Goal: Information Seeking & Learning: Check status

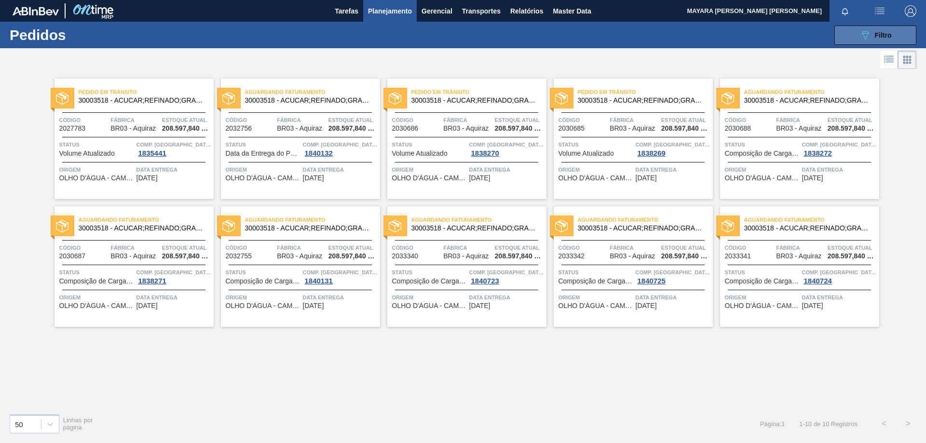
click at [871, 41] on button "089F7B8B-B2A5-4AFE-B5C0-19BA573D28AC Filtro" at bounding box center [875, 35] width 82 height 19
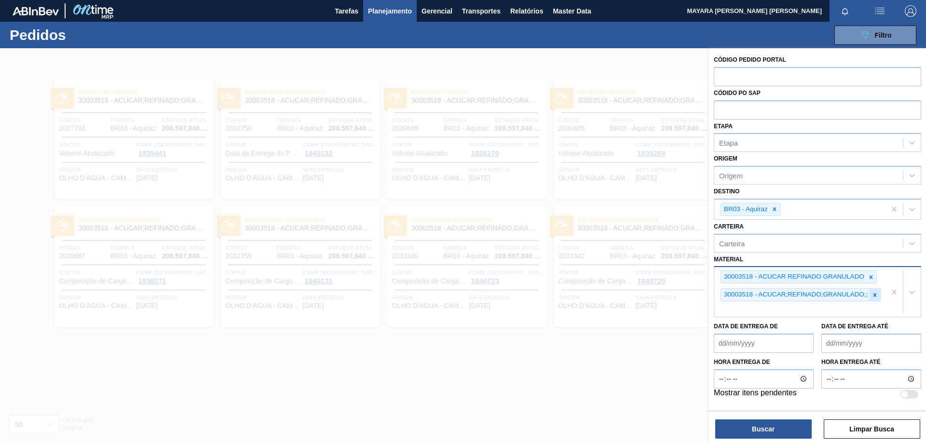
click at [877, 297] on icon at bounding box center [874, 295] width 7 height 7
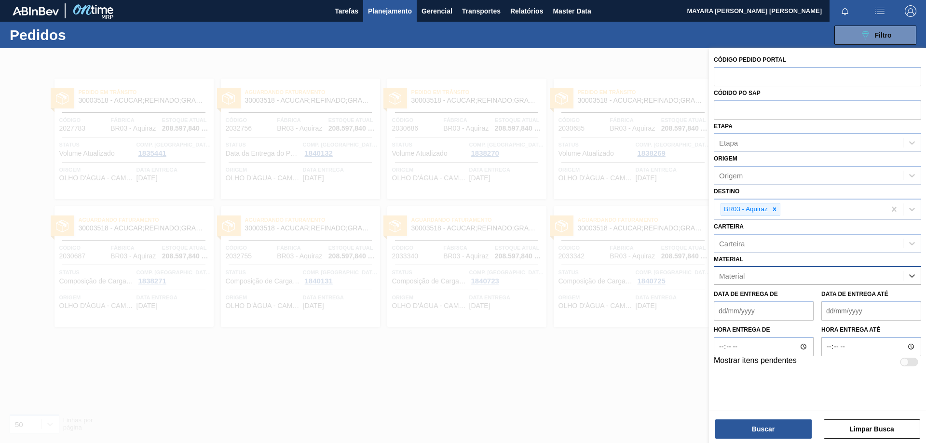
paste input "30012535"
type input "30012535"
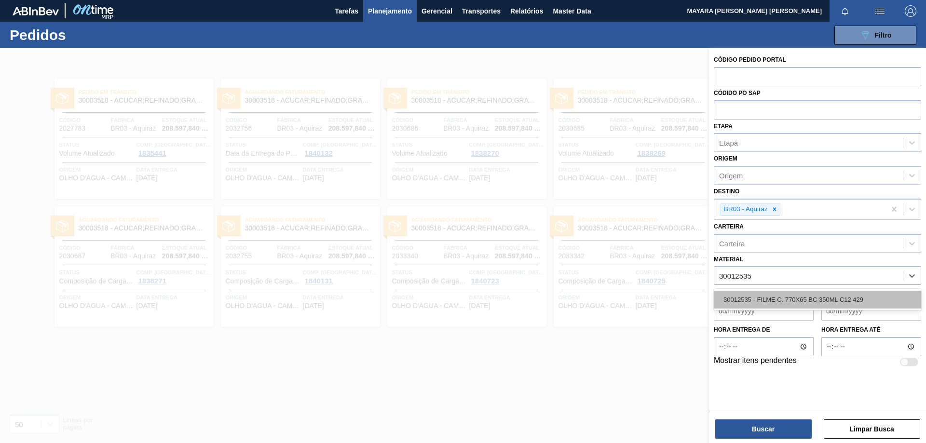
click at [796, 303] on div "30012535 - FILME C. 770X65 BC 350ML C12 429" at bounding box center [816, 300] width 207 height 18
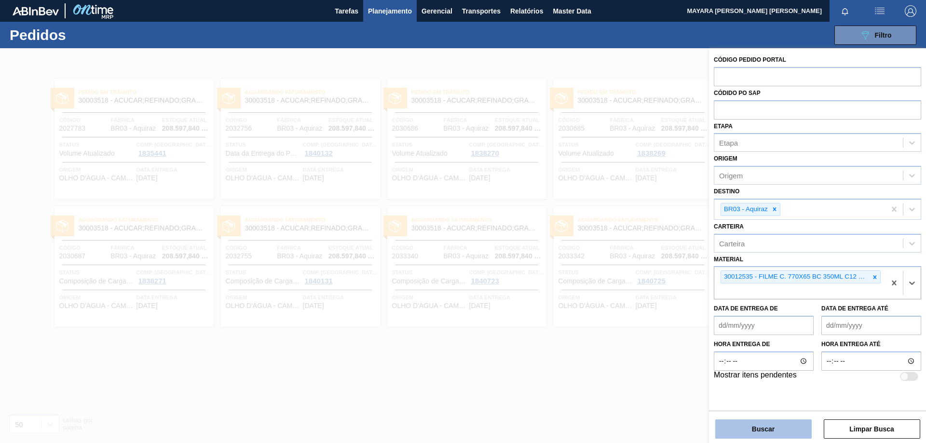
click at [751, 427] on button "Buscar" at bounding box center [763, 428] width 96 height 19
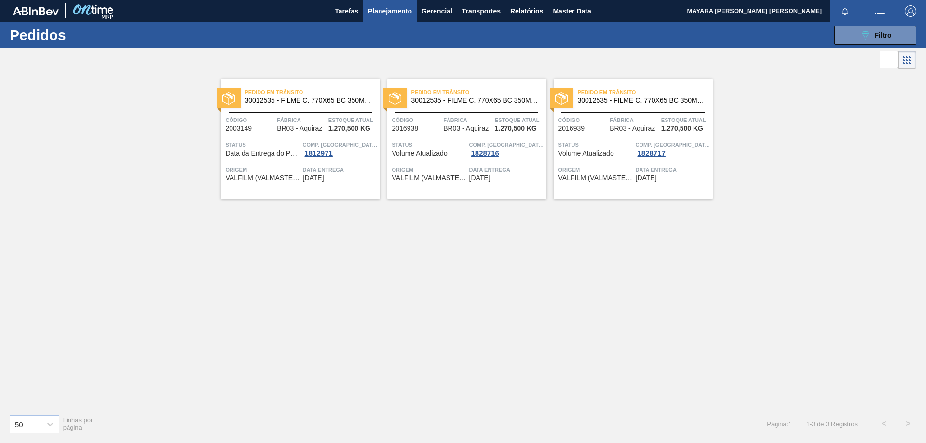
click at [285, 176] on span "VALFILM (VALMASTER) - MANAUS (AM)" at bounding box center [263, 178] width 75 height 7
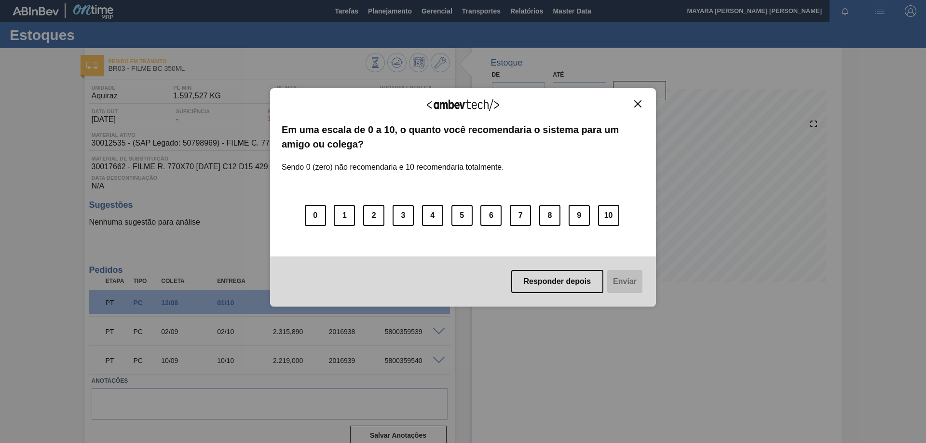
click at [638, 101] on img "Close" at bounding box center [637, 103] width 7 height 7
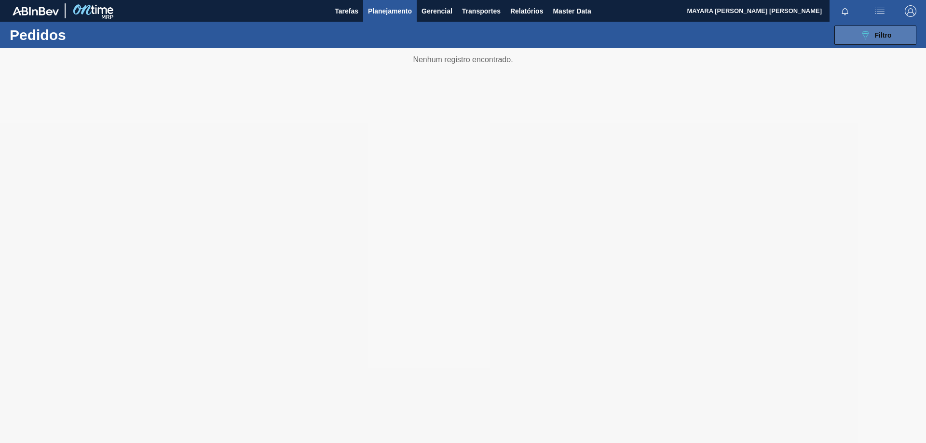
click at [875, 40] on div "089F7B8B-B2A5-4AFE-B5C0-19BA573D28AC Filtro" at bounding box center [875, 35] width 32 height 12
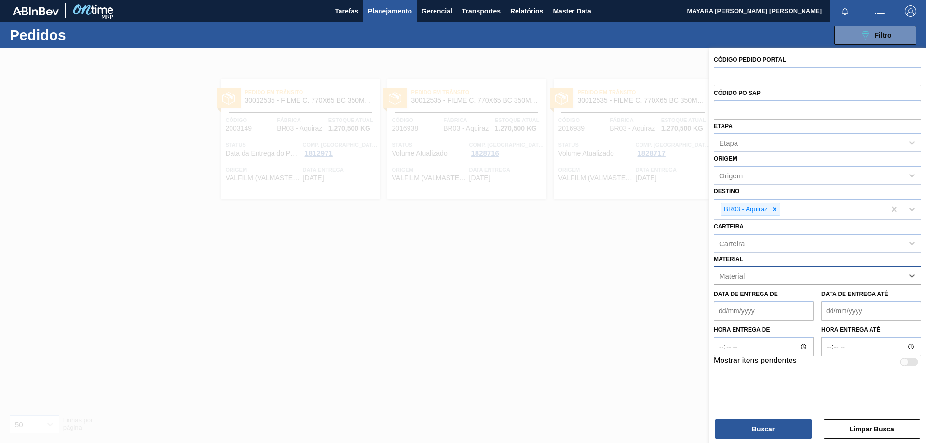
paste input "20008959"
type input "20008959"
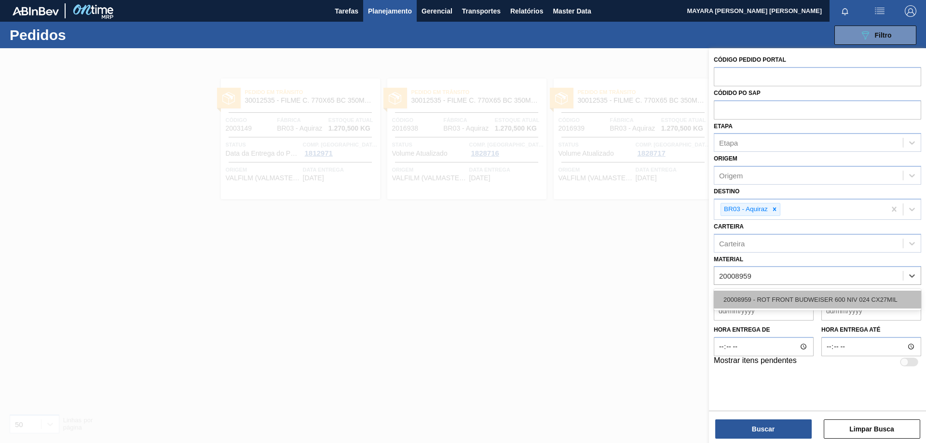
click at [881, 299] on div "20008959 - ROT FRONT BUDWEISER 600 NIV 024 CX27MIL" at bounding box center [816, 300] width 207 height 18
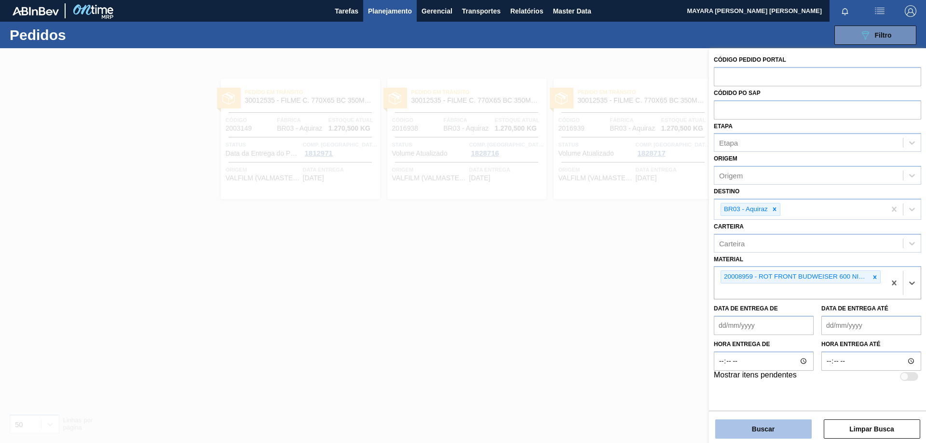
click at [765, 429] on button "Buscar" at bounding box center [763, 428] width 96 height 19
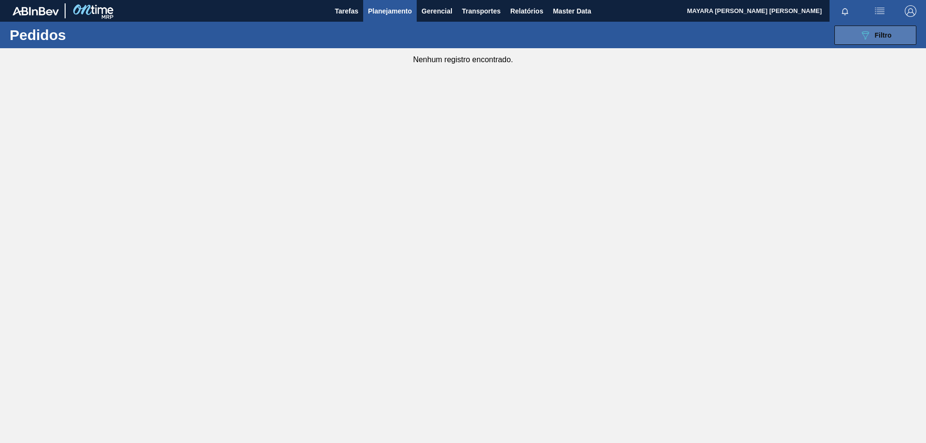
click at [859, 33] on icon "089F7B8B-B2A5-4AFE-B5C0-19BA573D28AC" at bounding box center [865, 35] width 12 height 12
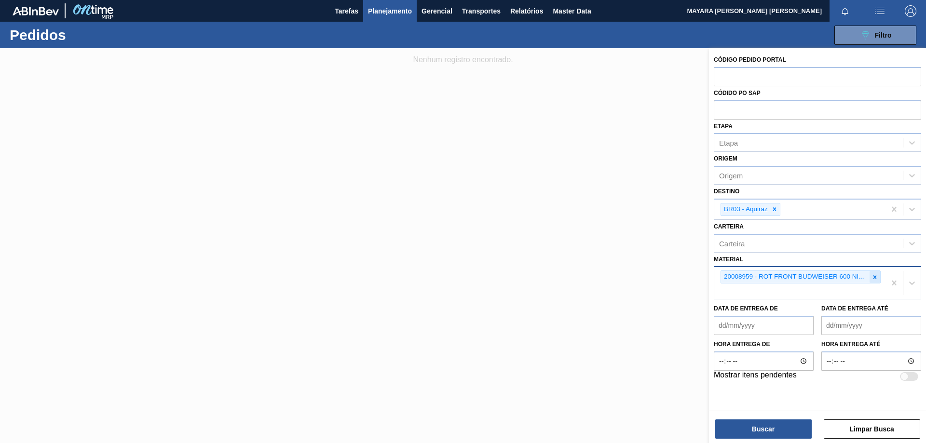
click at [876, 278] on icon at bounding box center [874, 277] width 7 height 7
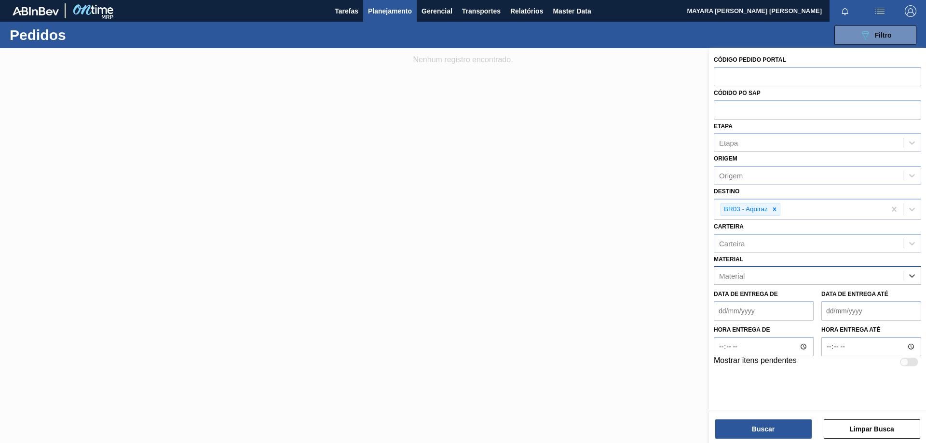
paste input "30019068"
type input "30019068"
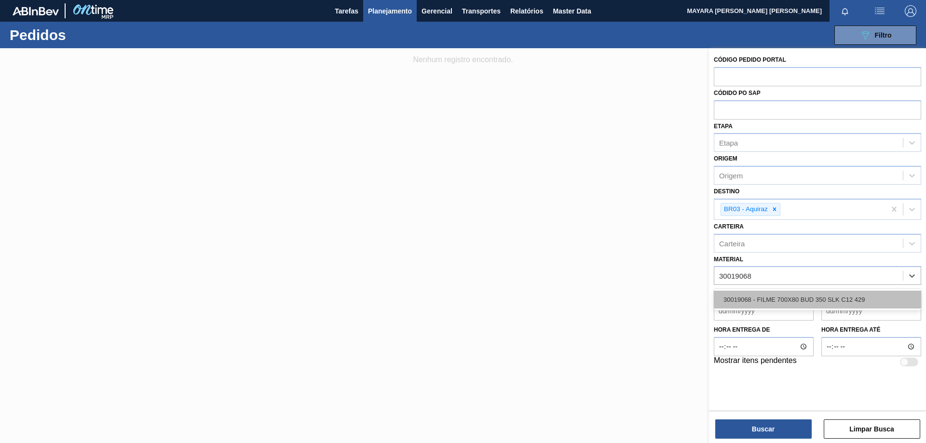
click at [871, 301] on div "30019068 - FILME 700X80 BUD 350 SLK C12 429" at bounding box center [816, 300] width 207 height 18
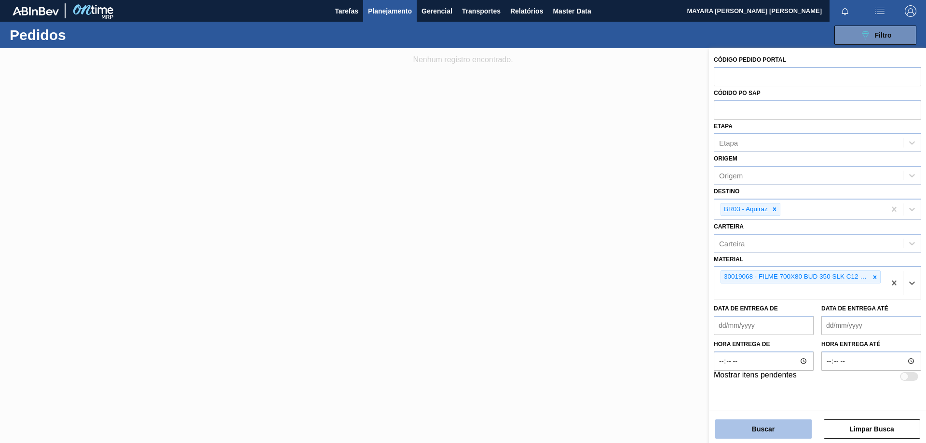
click at [788, 427] on button "Buscar" at bounding box center [763, 428] width 96 height 19
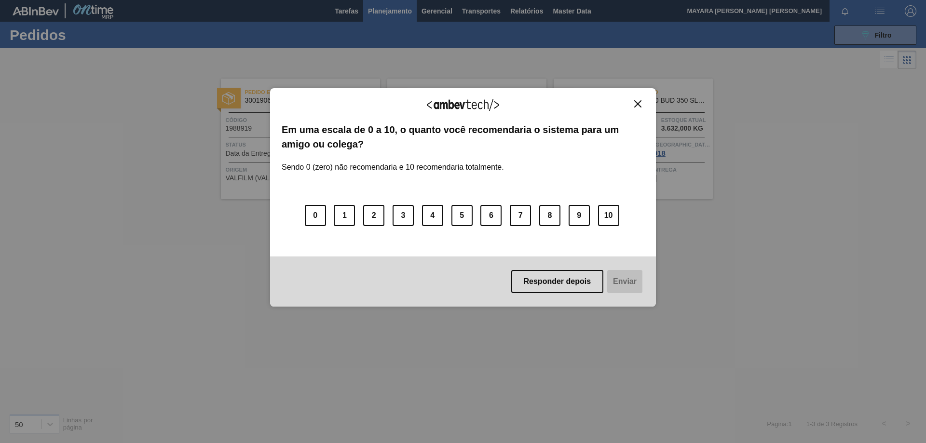
click at [636, 104] on img "Close" at bounding box center [637, 103] width 7 height 7
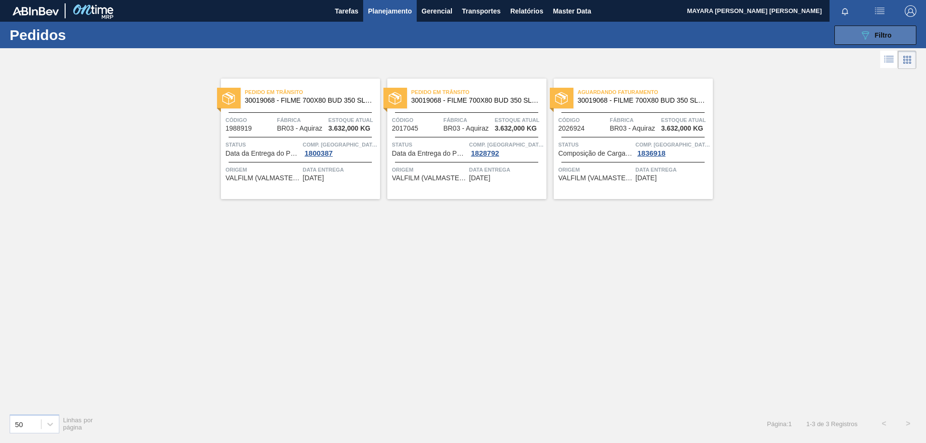
click at [851, 36] on button "089F7B8B-B2A5-4AFE-B5C0-19BA573D28AC Filtro" at bounding box center [875, 35] width 82 height 19
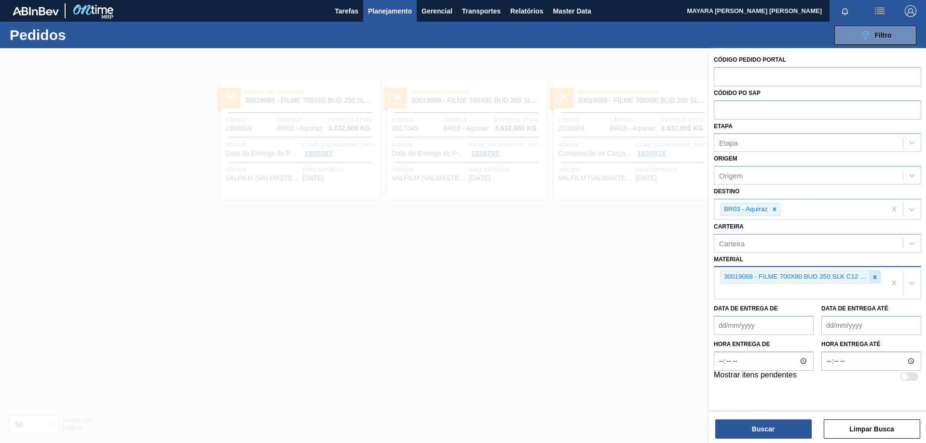
click at [875, 278] on icon at bounding box center [874, 276] width 3 height 3
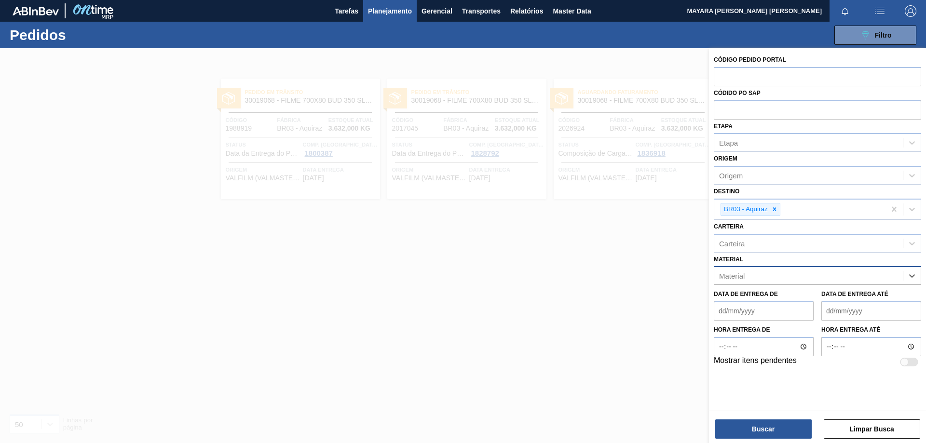
paste input "20008959"
type input "20008959"
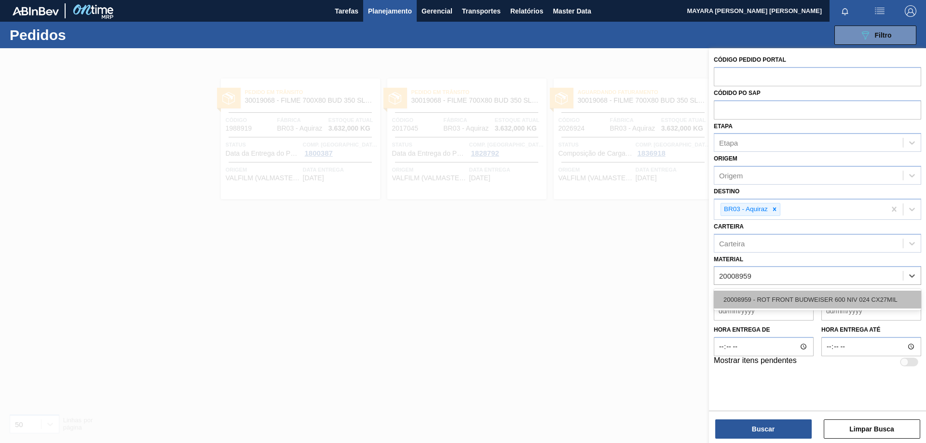
click at [782, 301] on div "20008959 - ROT FRONT BUDWEISER 600 NIV 024 CX27MIL" at bounding box center [816, 300] width 207 height 18
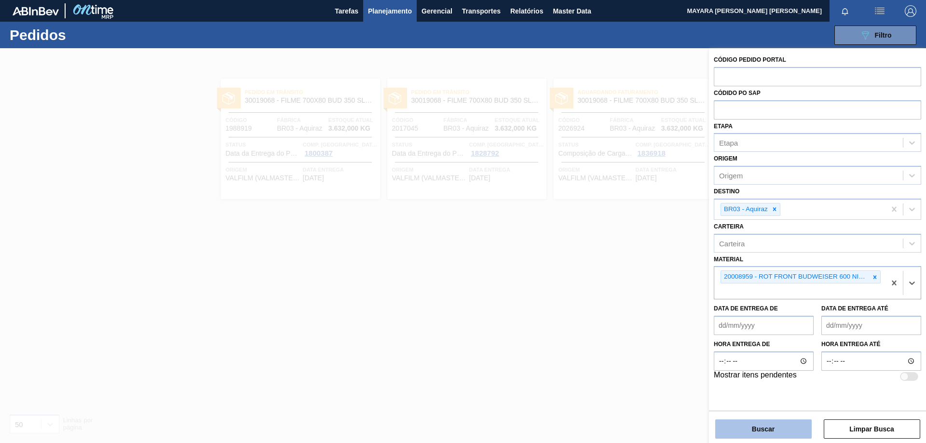
click at [770, 426] on button "Buscar" at bounding box center [763, 428] width 96 height 19
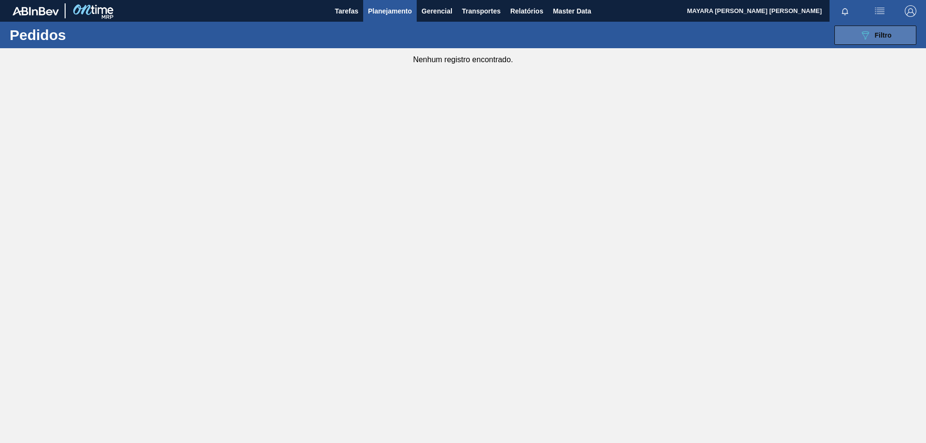
click at [853, 34] on button "089F7B8B-B2A5-4AFE-B5C0-19BA573D28AC Filtro" at bounding box center [875, 35] width 82 height 19
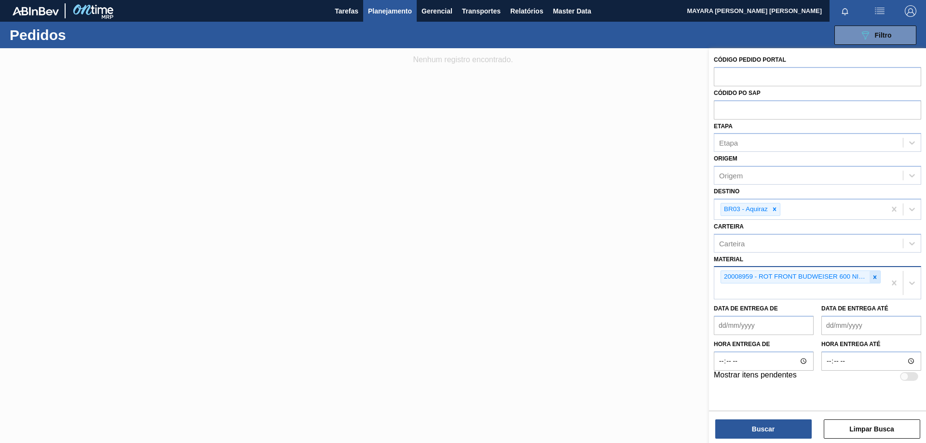
click at [874, 279] on icon at bounding box center [874, 277] width 7 height 7
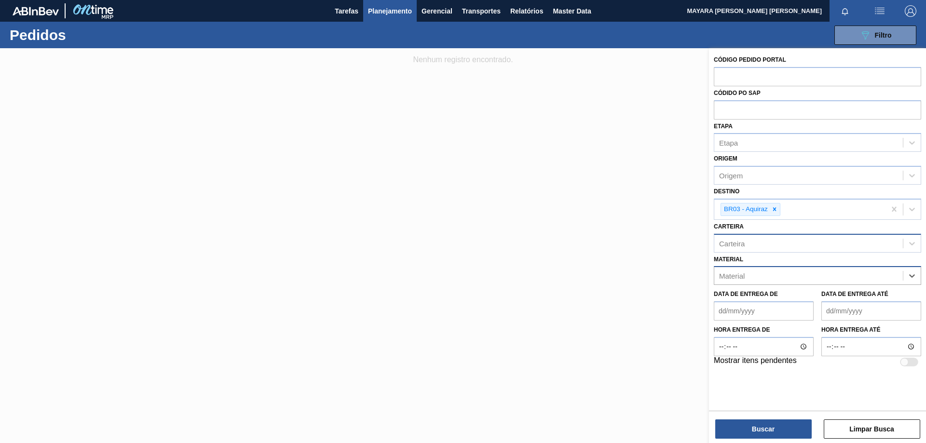
paste input "20008959"
type input "20008959"
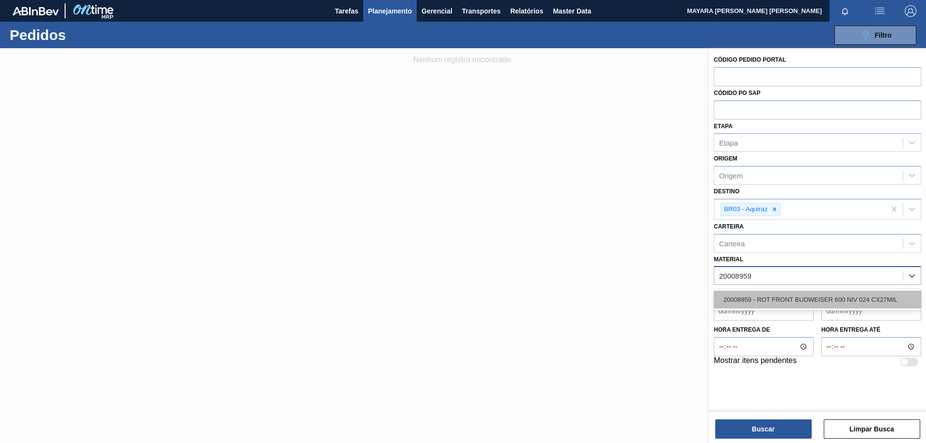
click at [843, 297] on div "20008959 - ROT FRONT BUDWEISER 600 NIV 024 CX27MIL" at bounding box center [816, 300] width 207 height 18
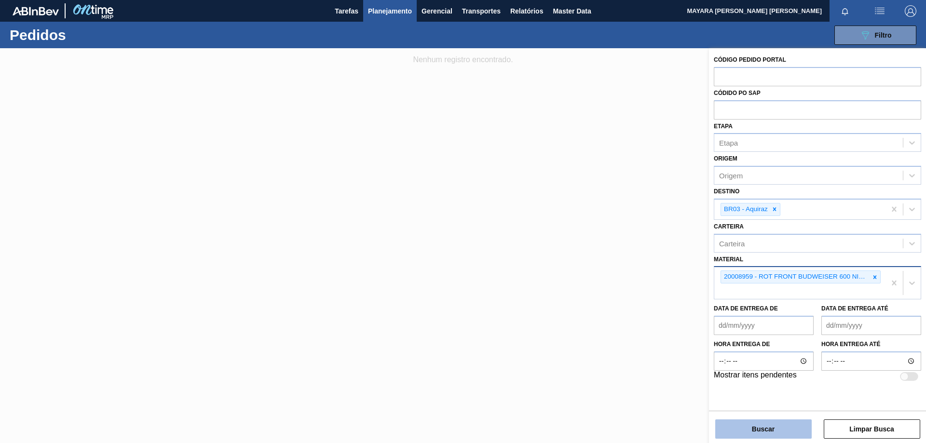
click at [780, 432] on button "Buscar" at bounding box center [763, 428] width 96 height 19
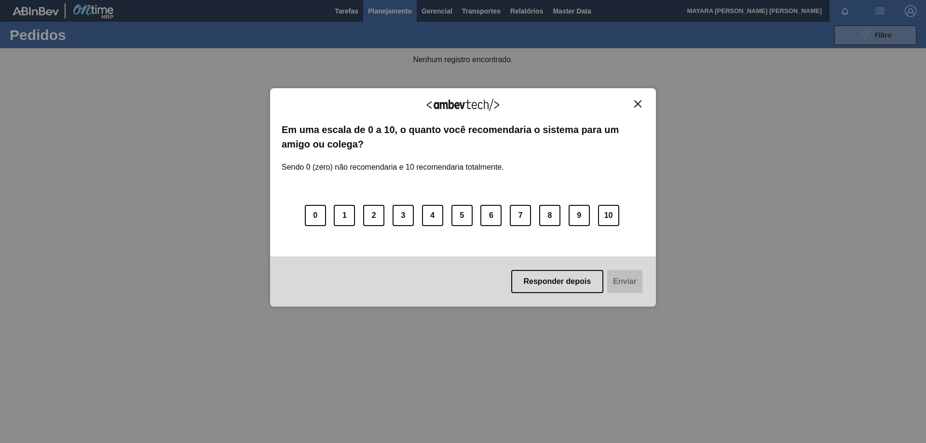
click at [637, 103] on img "Close" at bounding box center [637, 103] width 7 height 7
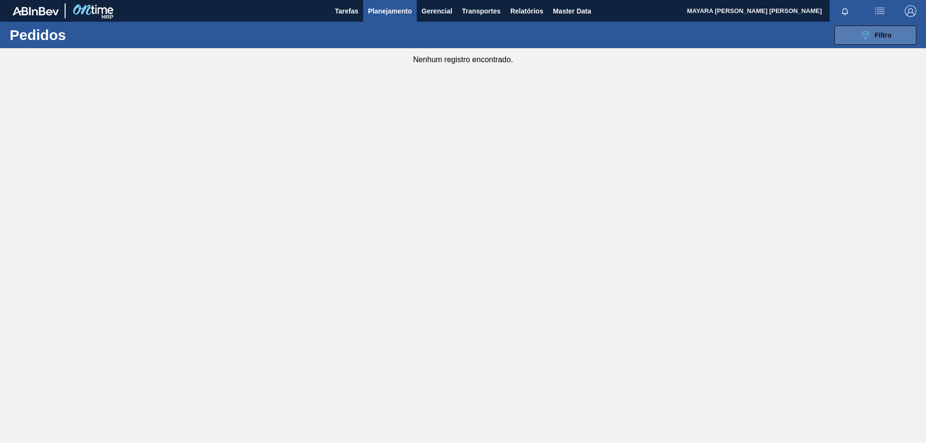
click at [861, 37] on icon "089F7B8B-B2A5-4AFE-B5C0-19BA573D28AC" at bounding box center [865, 35] width 12 height 12
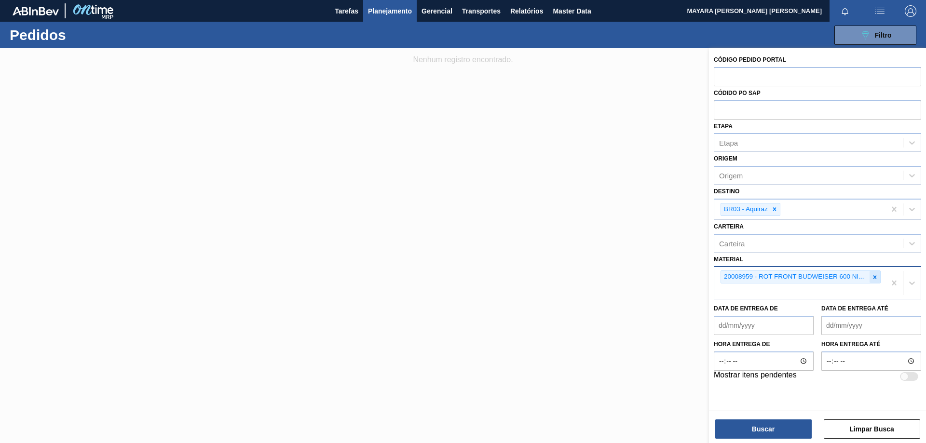
click at [874, 276] on icon at bounding box center [874, 277] width 7 height 7
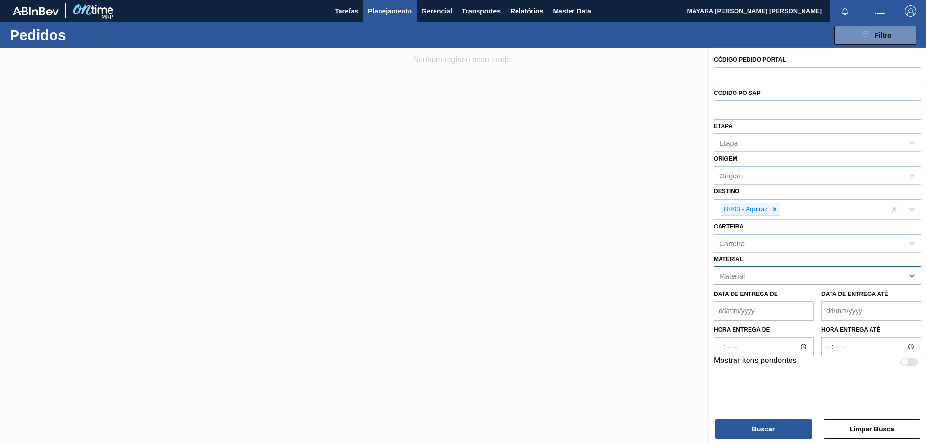
paste input "30003518"
type input "30003518"
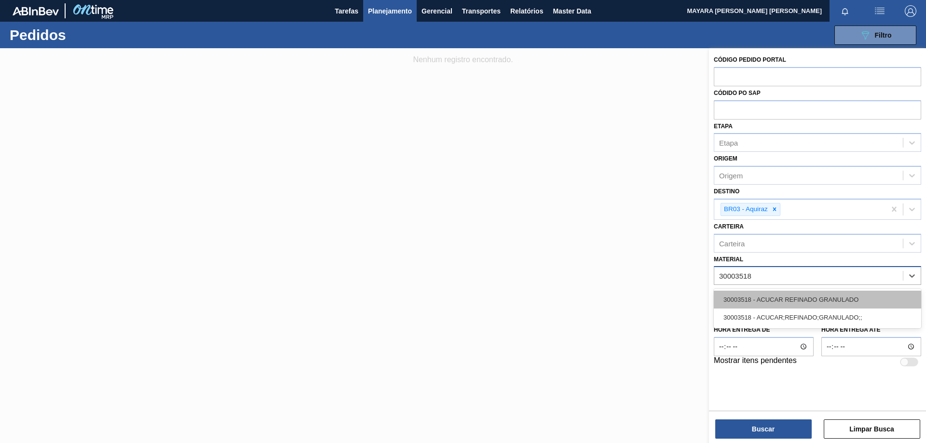
click at [810, 301] on div "30003518 - ACUCAR REFINADO GRANULADO" at bounding box center [816, 300] width 207 height 18
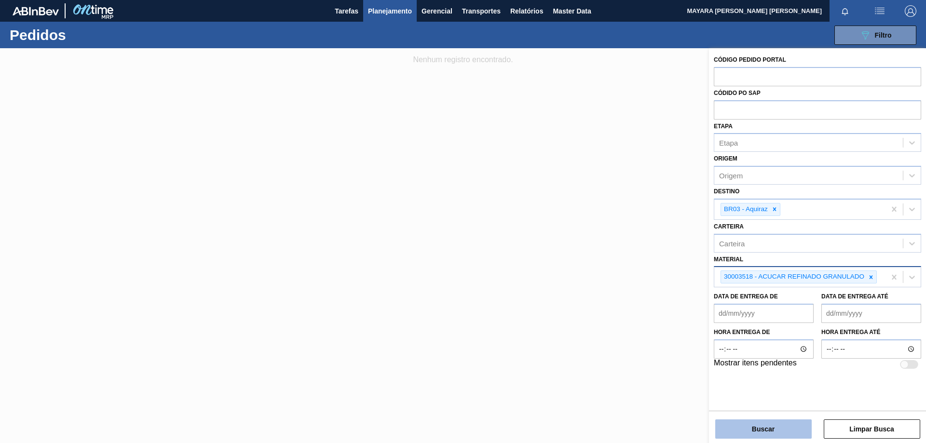
click at [775, 426] on button "Buscar" at bounding box center [763, 428] width 96 height 19
